Goal: Task Accomplishment & Management: Use online tool/utility

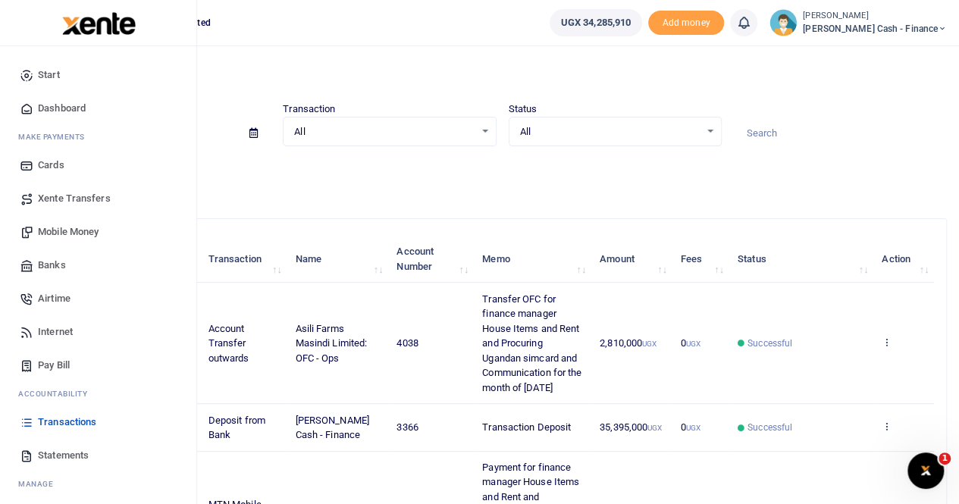
click at [73, 231] on span "Mobile Money" at bounding box center [68, 231] width 61 height 15
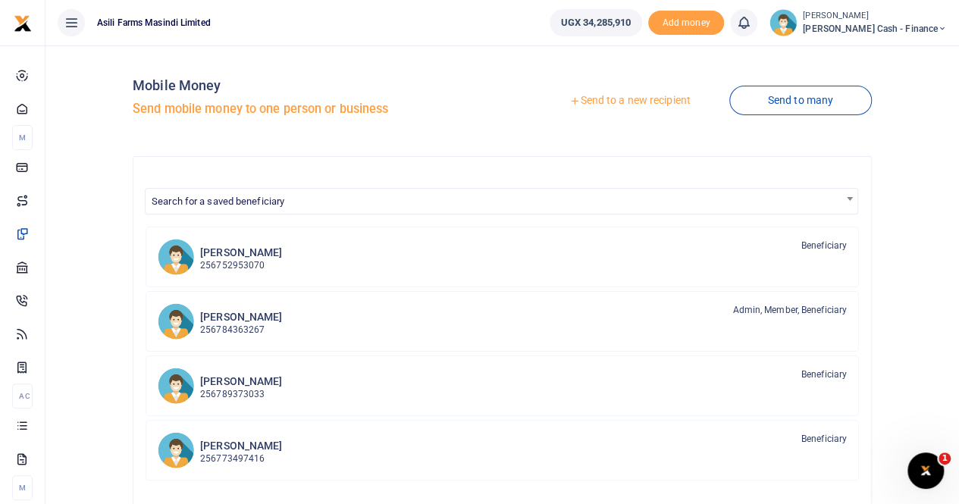
click at [606, 101] on link "Send to a new recipient" at bounding box center [629, 100] width 198 height 27
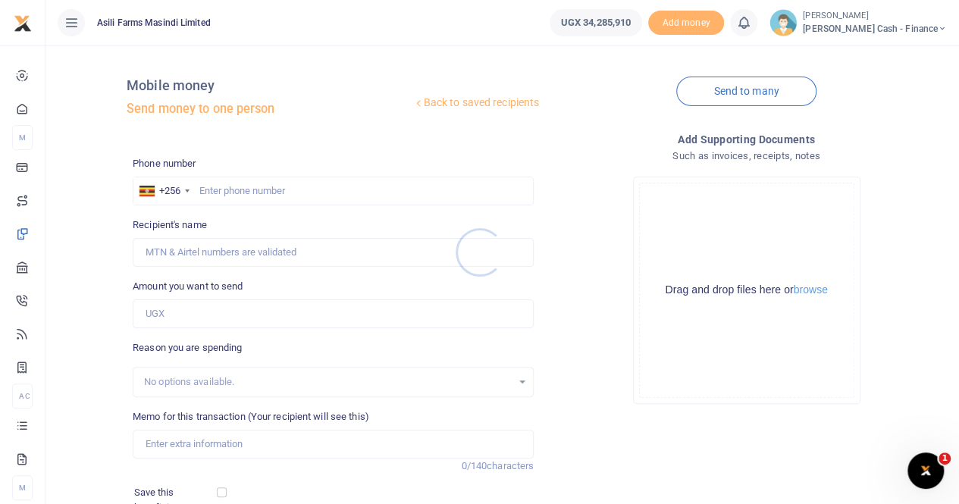
click at [222, 190] on div at bounding box center [479, 252] width 959 height 504
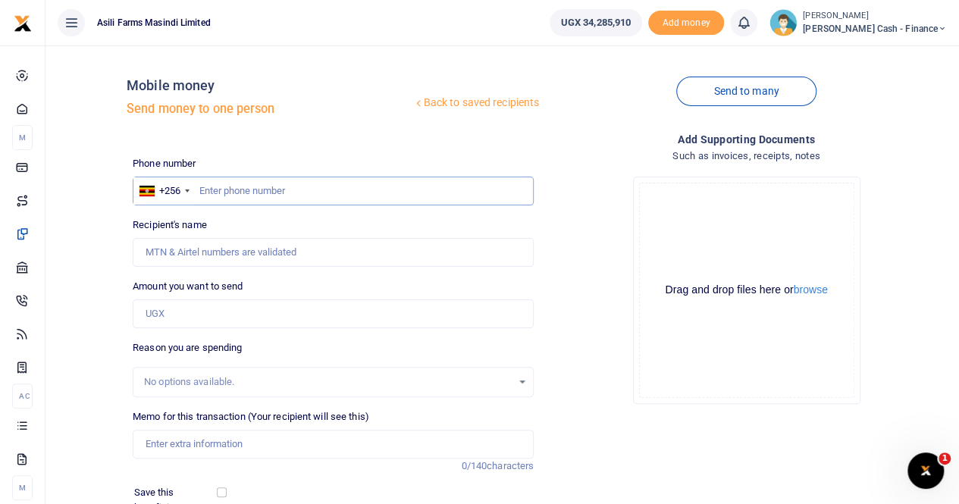
click at [222, 189] on input "text" at bounding box center [333, 191] width 401 height 29
type input "0789636015"
type input "[PERSON_NAME]"
type input "0789636015"
click at [258, 252] on input "Found" at bounding box center [333, 252] width 401 height 29
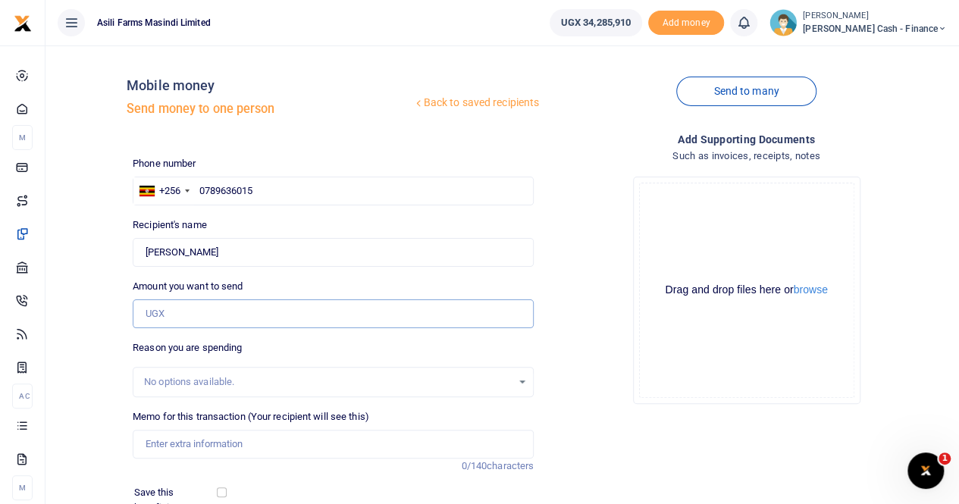
click at [208, 314] on input "Amount you want to send" at bounding box center [333, 313] width 401 height 29
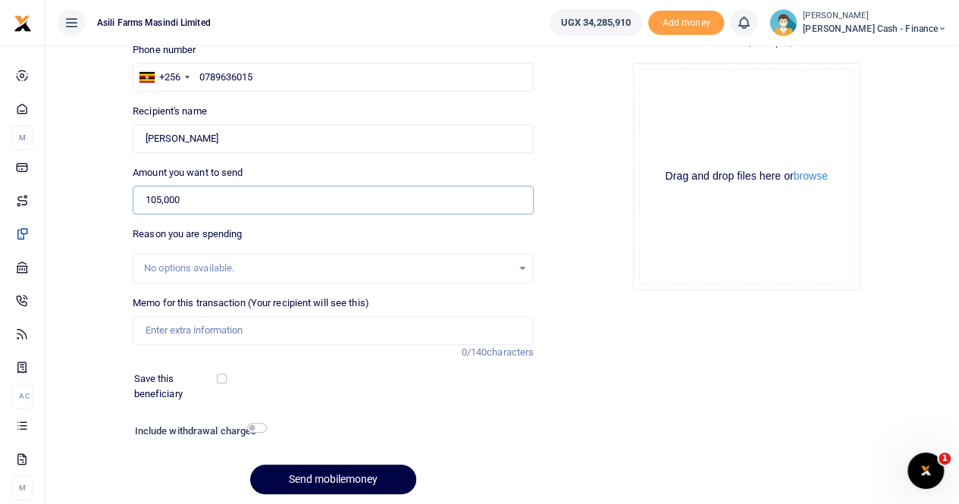
scroll to position [152, 0]
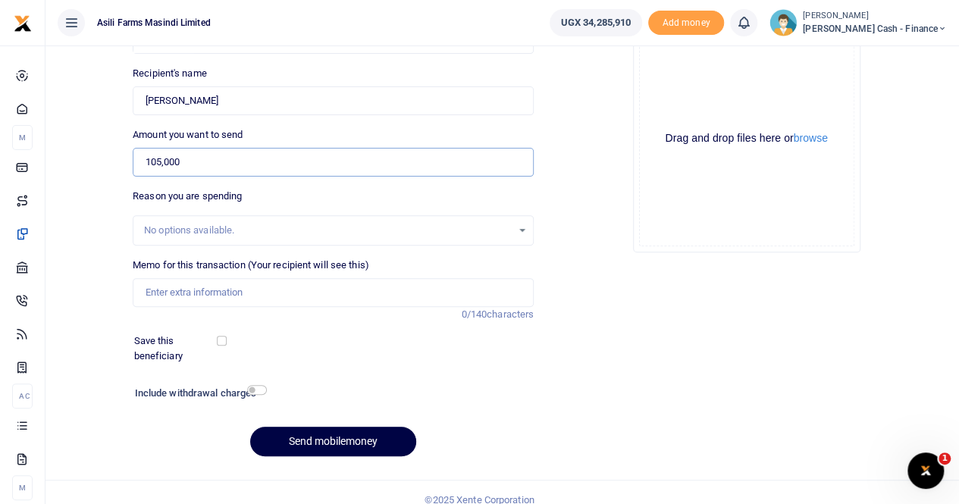
type input "105,000"
click at [183, 288] on input "Memo for this transaction (Your recipient will see this)" at bounding box center [333, 292] width 401 height 29
paste input "sending soil samples from Nairobi to crop nut labs"
type input "Payment for sending soil samples from Nairobi to crop nut labs"
click at [820, 142] on button "browse" at bounding box center [810, 138] width 34 height 11
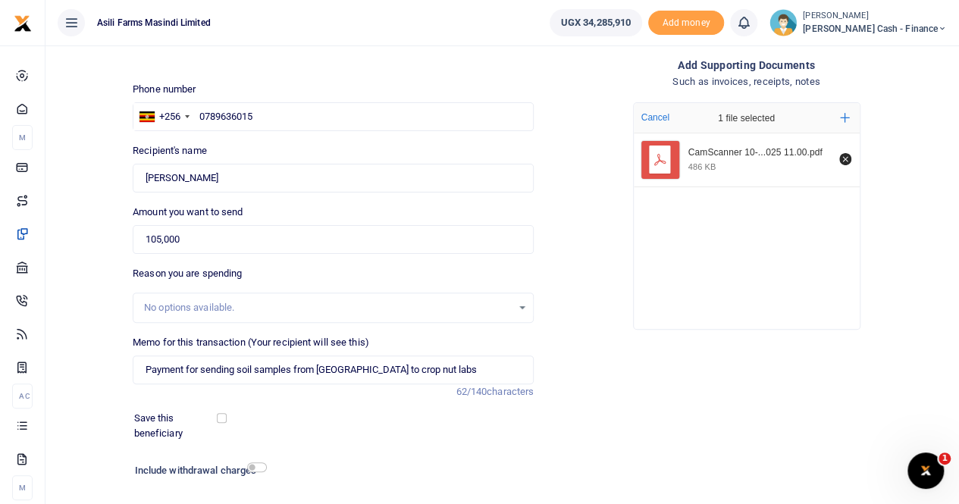
scroll to position [165, 0]
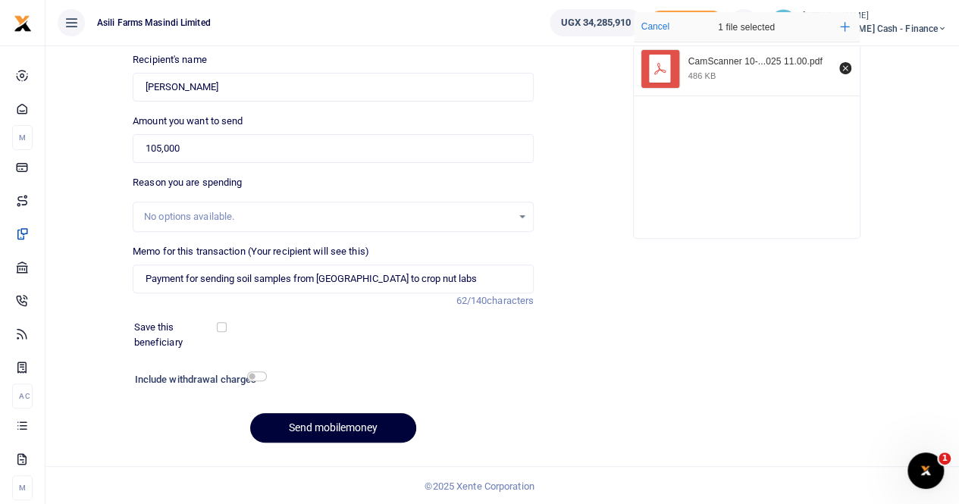
click at [317, 422] on button "Send mobilemoney" at bounding box center [333, 428] width 166 height 30
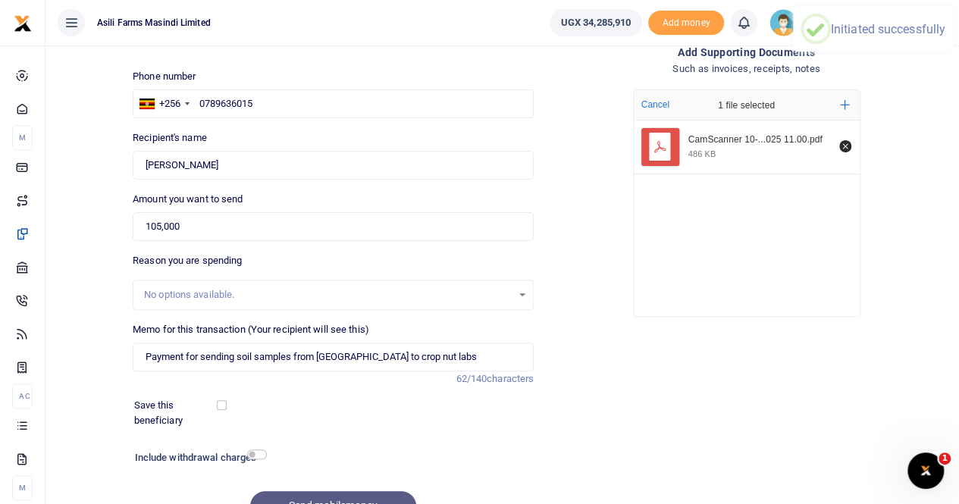
scroll to position [0, 0]
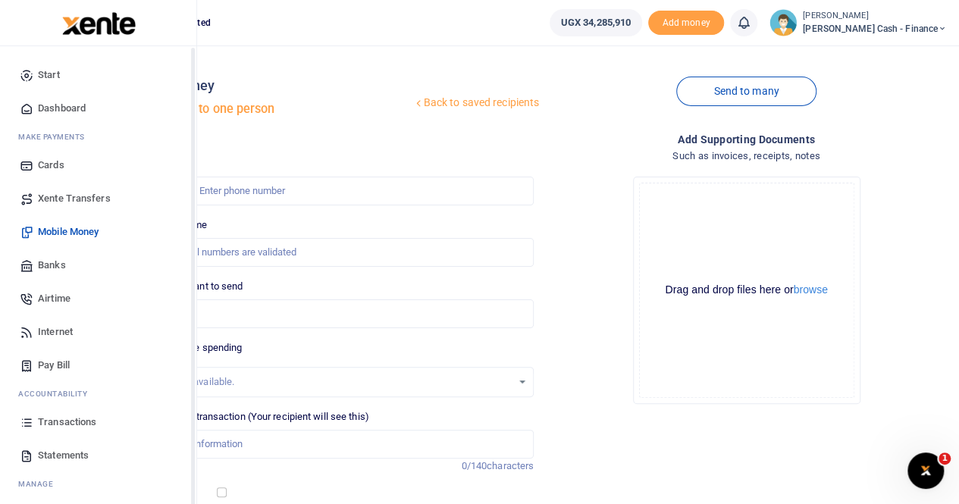
click at [89, 422] on span "Transactions" at bounding box center [67, 421] width 58 height 15
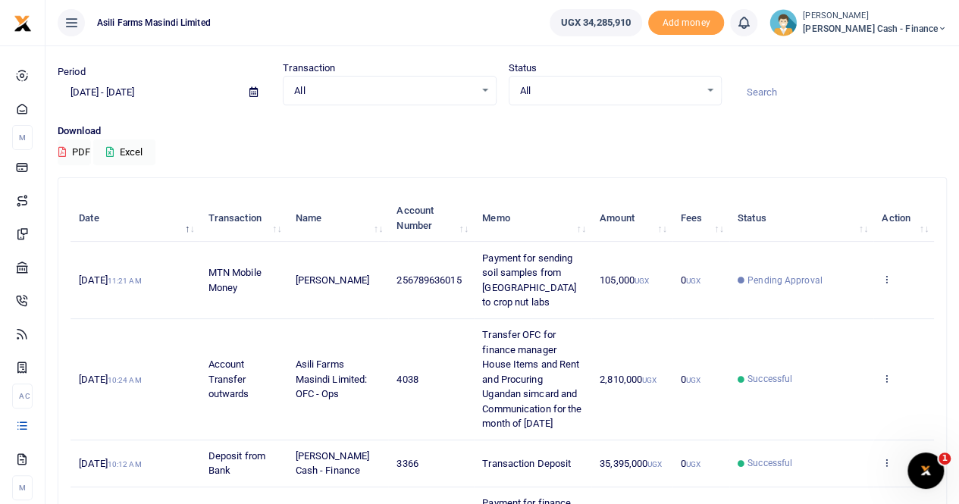
scroll to position [76, 0]
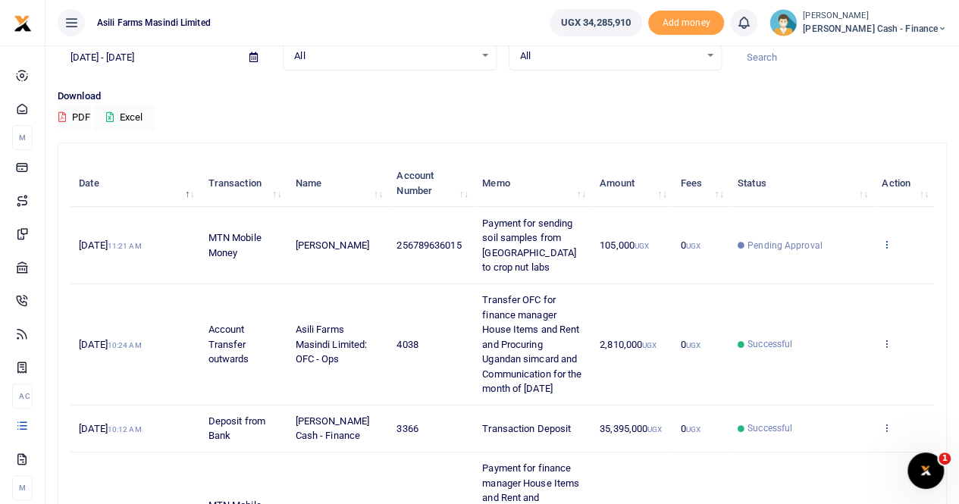
click at [889, 242] on icon at bounding box center [886, 244] width 10 height 11
click at [823, 271] on link "View details" at bounding box center [831, 269] width 120 height 21
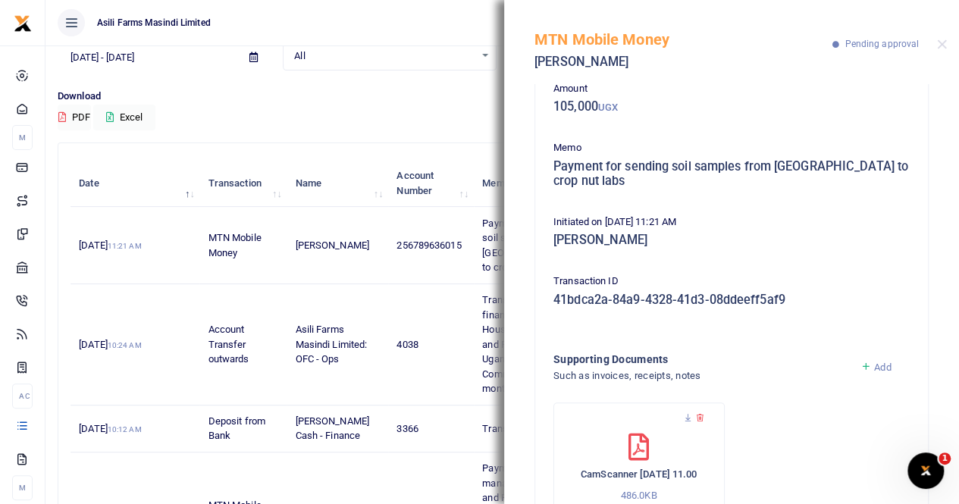
scroll to position [150, 0]
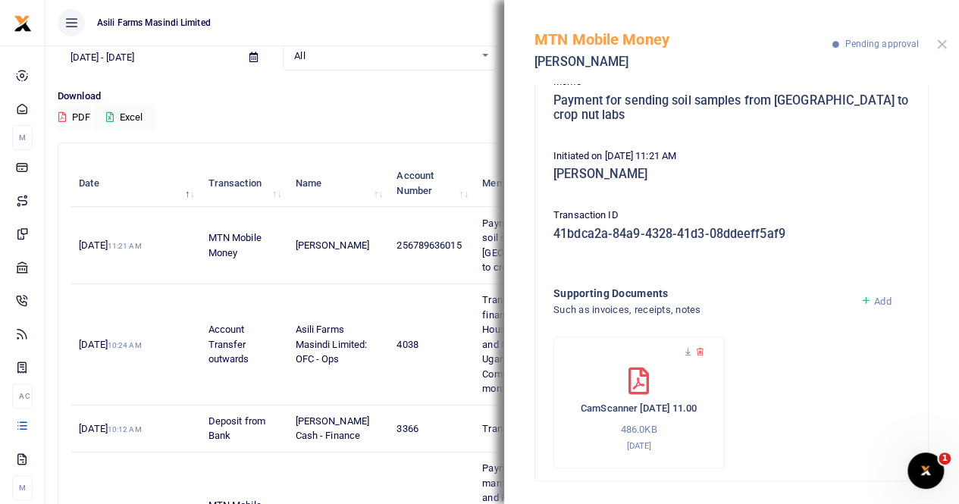
click at [941, 42] on button "Close" at bounding box center [942, 44] width 10 height 10
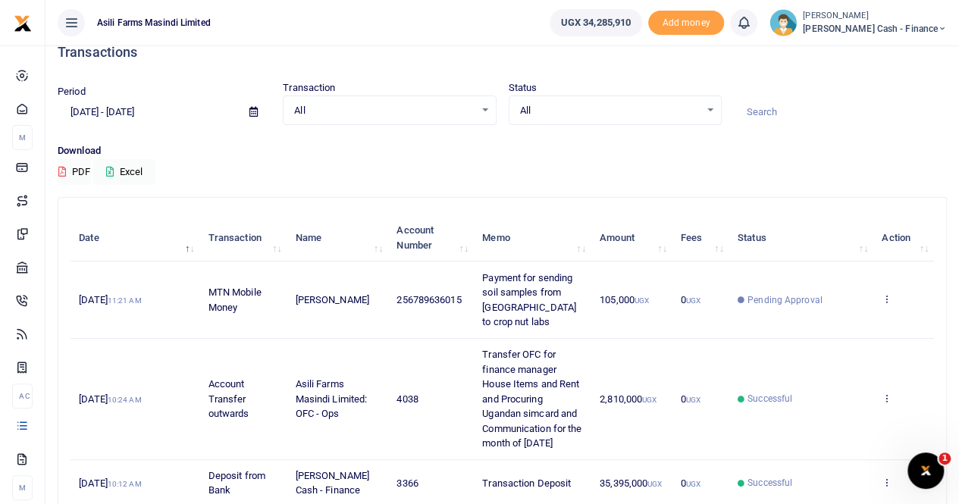
scroll to position [0, 0]
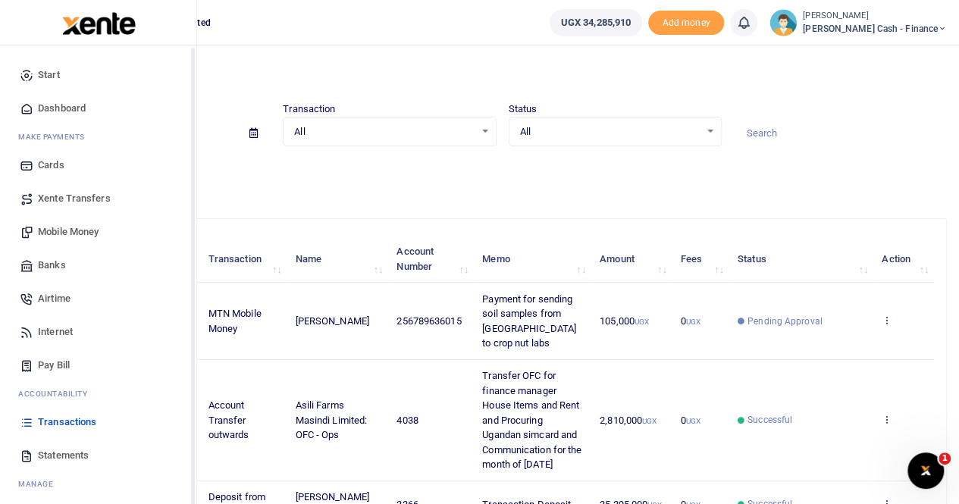
click at [79, 199] on span "Xente Transfers" at bounding box center [74, 198] width 73 height 15
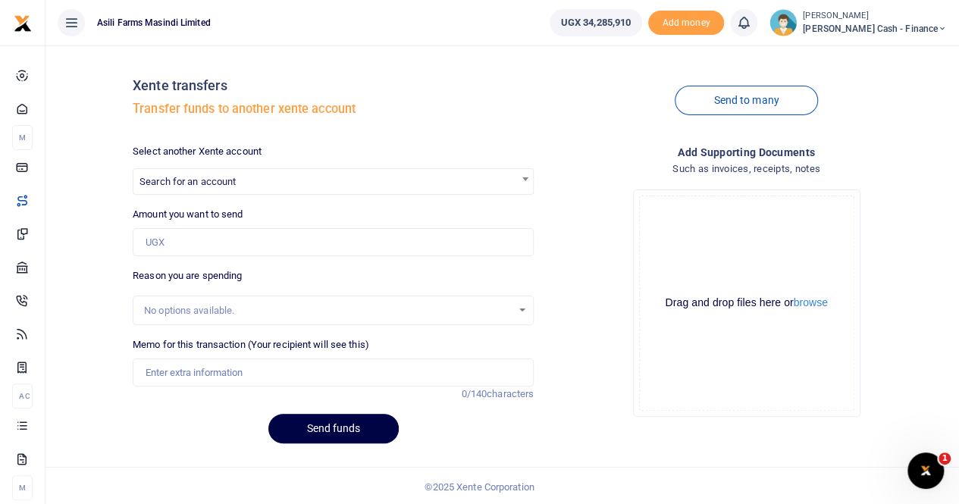
click at [161, 152] on label "Select another Xente account" at bounding box center [197, 151] width 129 height 15
click at [133, 164] on select "Select another Xente account" at bounding box center [133, 164] width 1 height 1
click at [158, 178] on span "Search for an account" at bounding box center [187, 181] width 96 height 11
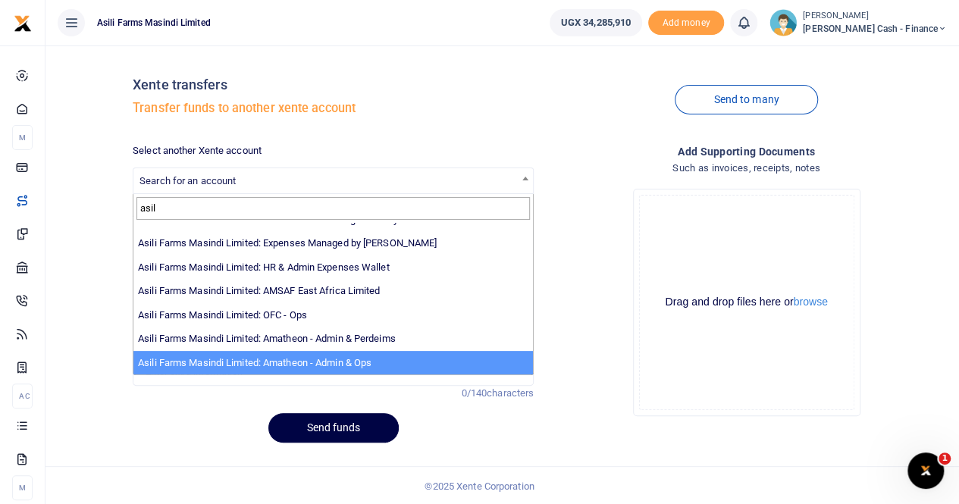
scroll to position [2, 0]
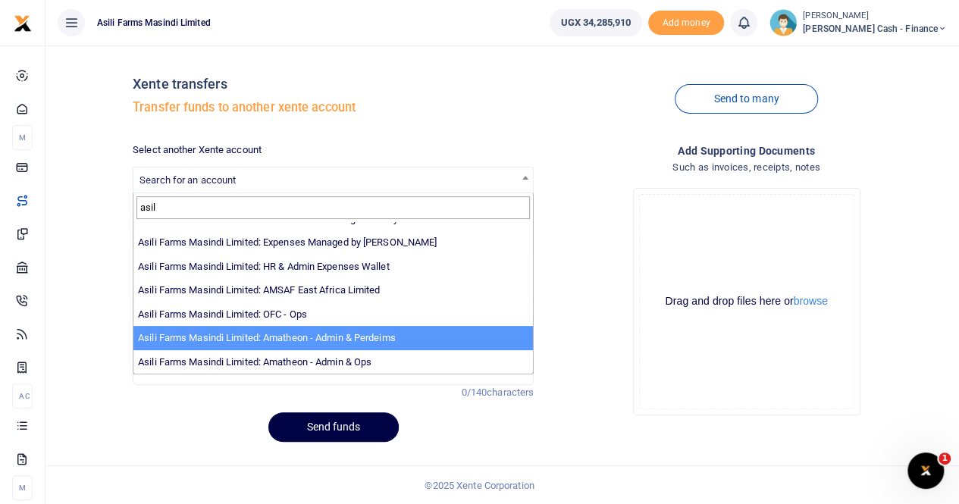
type input "asil"
select select "4039"
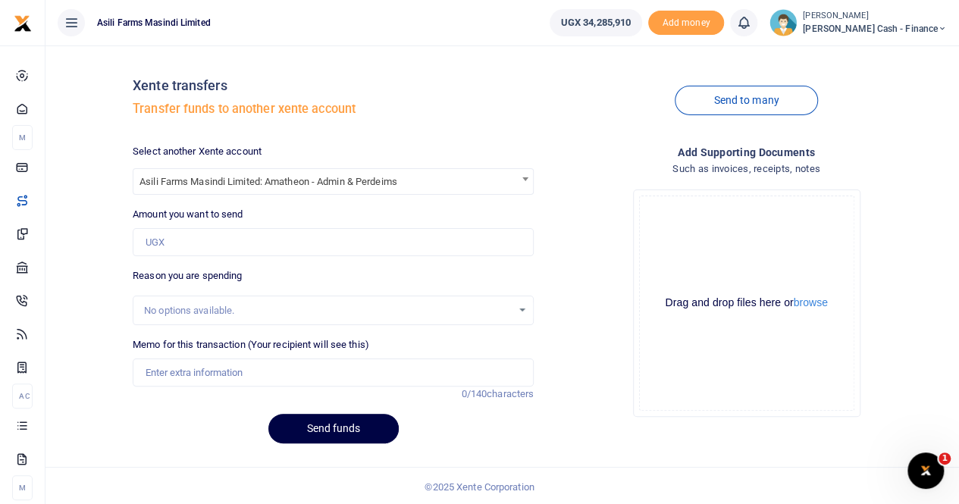
scroll to position [0, 0]
click at [195, 243] on input "Amount you want to send" at bounding box center [333, 242] width 401 height 29
paste input "190,000"
type input "190,000"
click at [176, 369] on input "Memo for this transaction (Your recipient will see this)" at bounding box center [333, 372] width 401 height 29
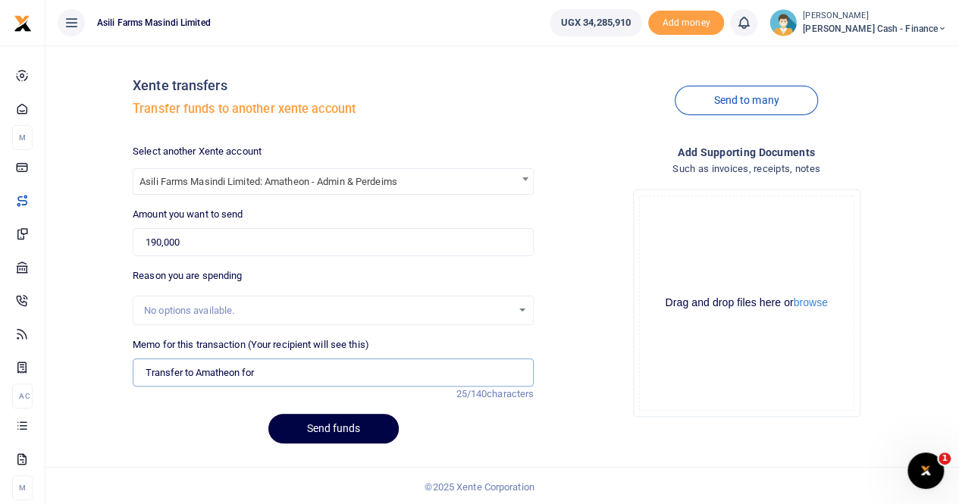
click at [271, 371] on input "Transfer to Amatheon for" at bounding box center [333, 372] width 401 height 29
paste input "To engage Landlords on the issue of access road to Akayi, Lukwayi and Nyeko."
click at [182, 367] on input "Transfer to Amatheon for To engage Landlords on the issue of access road to Aka…" at bounding box center [333, 372] width 401 height 29
click at [187, 369] on input "Transfer to Amatheon for To engage Landlords on the issue of access road to Aka…" at bounding box center [333, 372] width 401 height 29
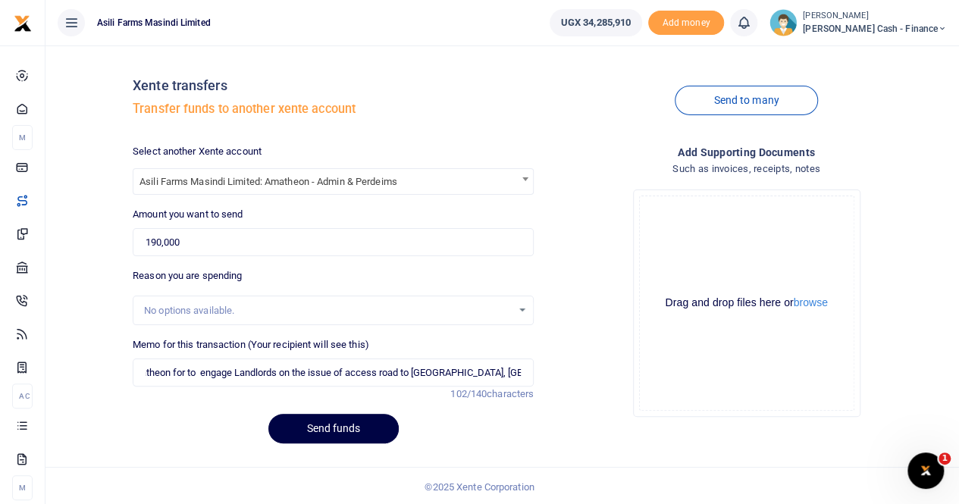
scroll to position [0, 0]
click at [813, 306] on button "browse" at bounding box center [810, 302] width 34 height 11
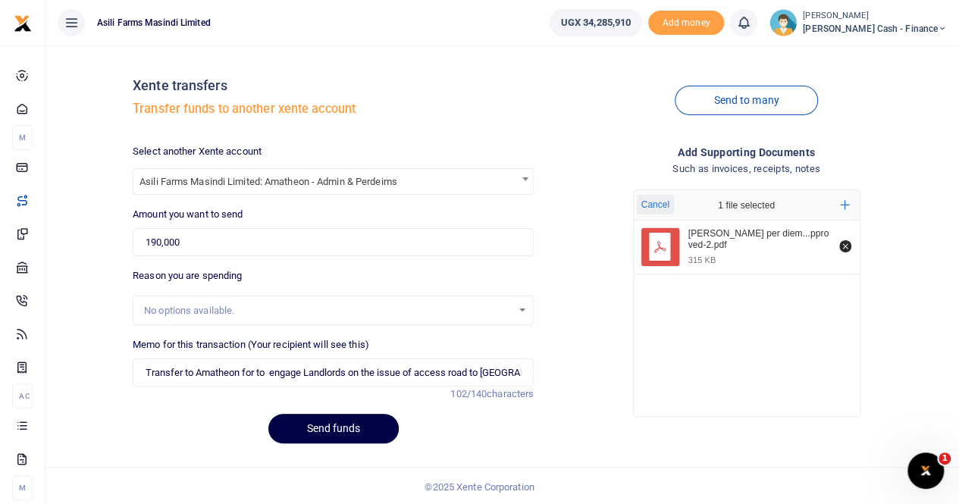
scroll to position [2, 0]
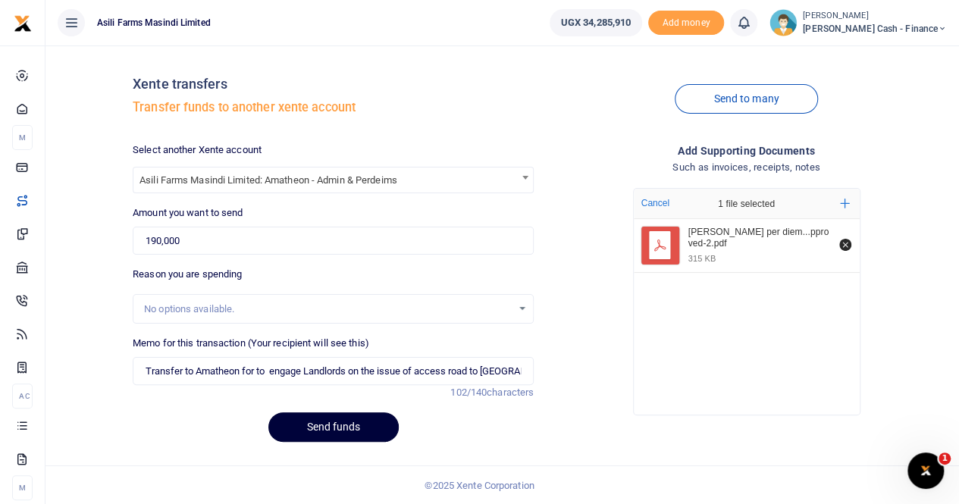
click at [317, 424] on button "Send funds" at bounding box center [333, 427] width 130 height 30
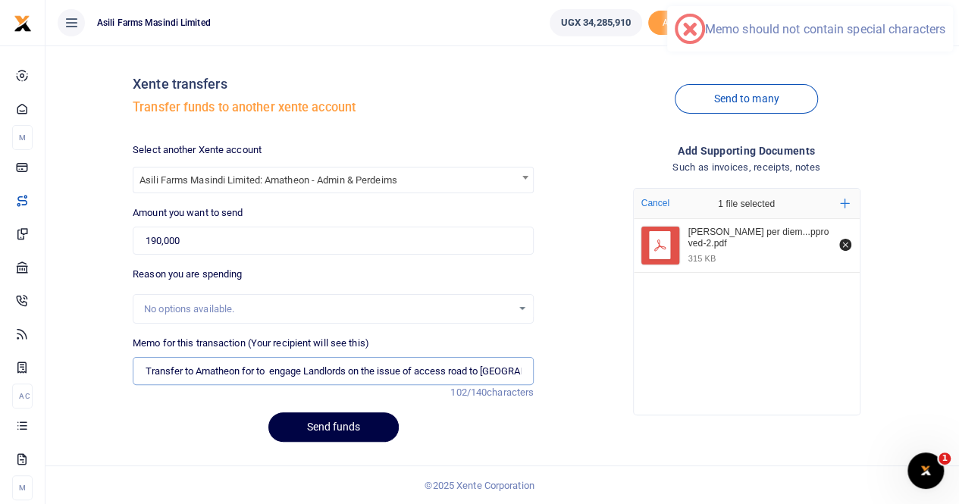
click at [513, 371] on input "Transfer to Amatheon for to engage Landlords on the issue of access road to Aka…" at bounding box center [333, 371] width 401 height 29
click at [399, 376] on input "Transfer to Amatheon for to engage Landlords on the issue of access road to Aka…" at bounding box center [333, 371] width 401 height 29
click at [521, 371] on input "Transfer to Amatheon for to engage Landlords on the issue of access road to Aka…" at bounding box center [333, 371] width 401 height 29
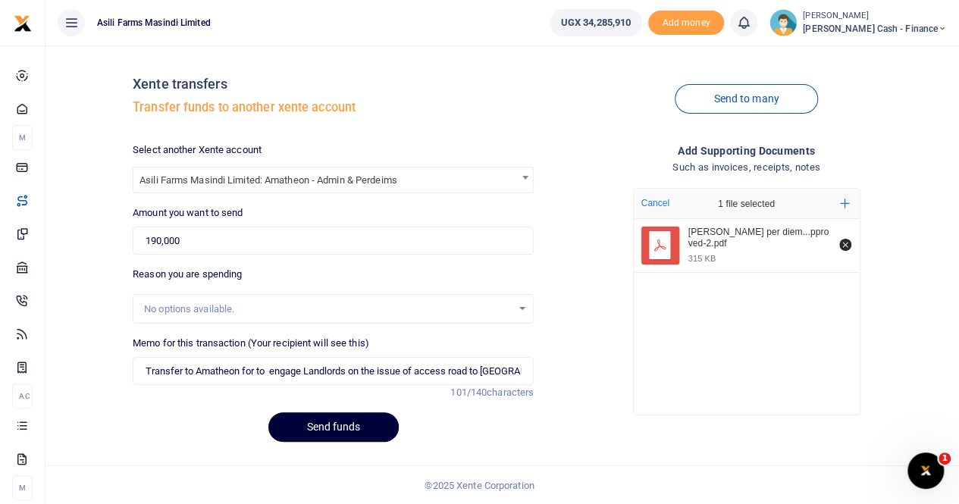
click at [317, 427] on button "Send funds" at bounding box center [333, 427] width 130 height 30
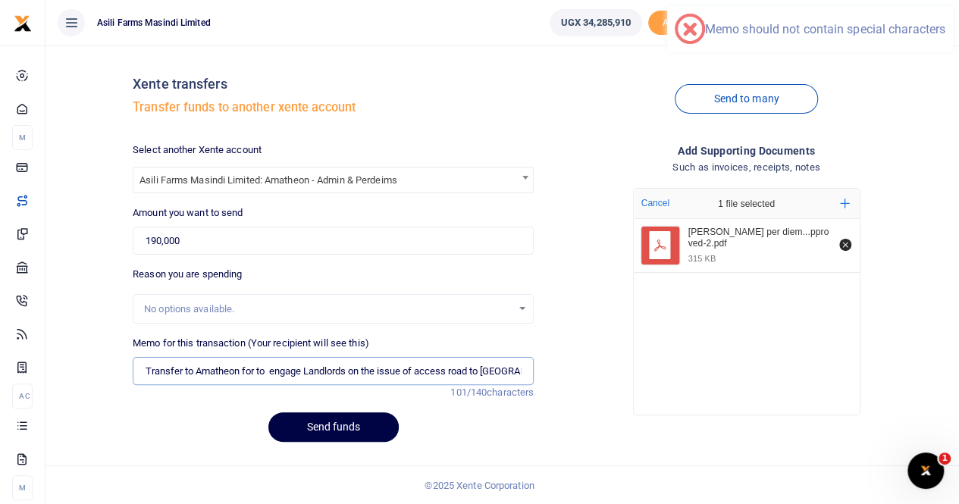
click at [415, 367] on input "Transfer to Amatheon for to engage Landlords on the issue of access road to Aka…" at bounding box center [333, 371] width 401 height 29
click at [515, 370] on input "Transfer to Amatheon for to engage Landlords on the issue of access road to Aka…" at bounding box center [333, 371] width 401 height 29
click at [520, 372] on input "Transfer to Amatheon for to engage Landlords on the issue of access road to Aka…" at bounding box center [333, 371] width 401 height 29
click at [502, 371] on input "Transfer to Amatheon for to engage Landlords on the issue of access road to Aka…" at bounding box center [333, 371] width 401 height 29
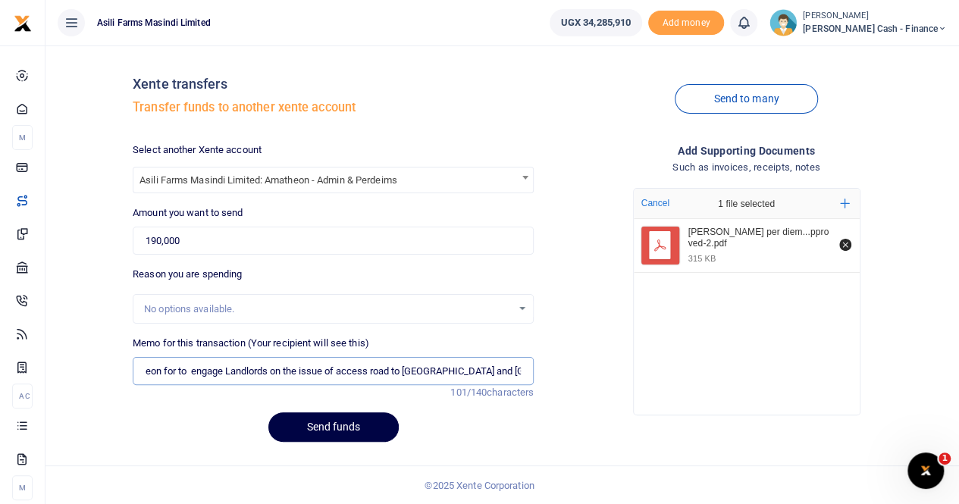
drag, startPoint x: 144, startPoint y: 371, endPoint x: 577, endPoint y: 380, distance: 432.7
click at [577, 380] on div "Select another Xente account Asili Farms Masindi Limited: Amatheon - Admin & Pe…" at bounding box center [540, 297] width 826 height 311
click at [464, 373] on input "Transfer to Amatheon for to engage Landlords on the issue of access road to Aka…" at bounding box center [333, 371] width 401 height 29
click at [517, 370] on input "Transfer to Amatheon for to engage Landlords on the issue of access road to Aka…" at bounding box center [333, 371] width 401 height 29
click at [518, 370] on input "Transfer to Amatheon for to engage Landlords on the issue of access road to Aka…" at bounding box center [333, 371] width 401 height 29
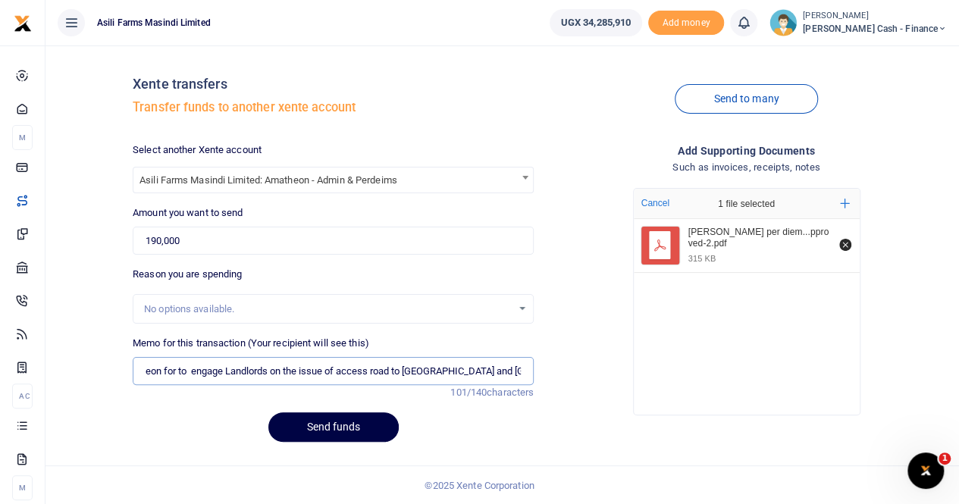
click at [521, 373] on input "Transfer to Amatheon for to engage Landlords on the issue of access road to Aka…" at bounding box center [333, 371] width 401 height 29
type input "Transfer to Amatheon for to engage Landlords on the issue of access road to Aka…"
click at [324, 423] on button "Send funds" at bounding box center [333, 427] width 130 height 30
